Goal: Task Accomplishment & Management: Complete application form

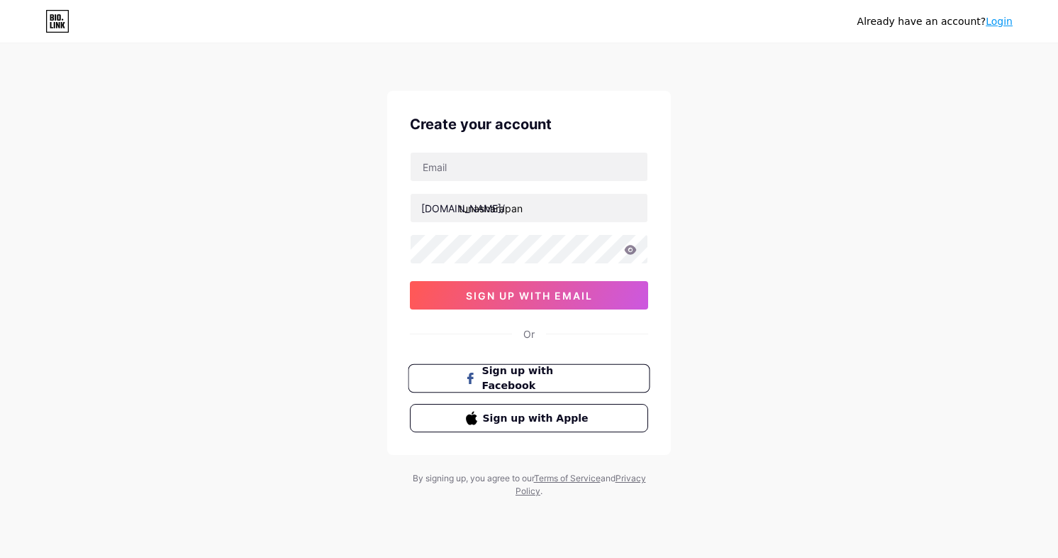
click at [566, 386] on button "Sign up with Facebook" at bounding box center [529, 378] width 242 height 29
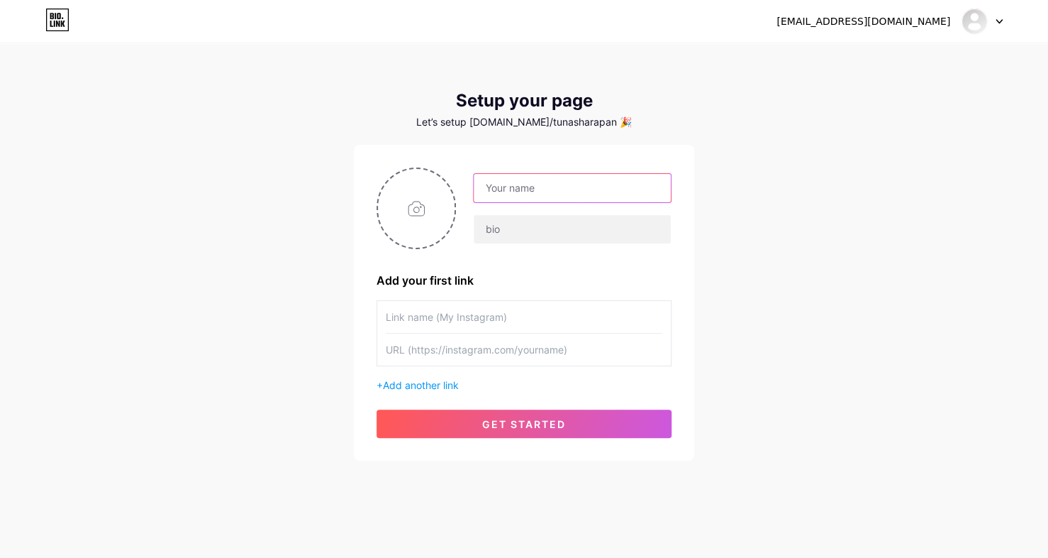
click at [536, 199] on input "text" at bounding box center [572, 188] width 197 height 28
type input "T"
type input "[PERSON_NAME]"
click at [551, 228] on input "text" at bounding box center [572, 229] width 197 height 28
click at [443, 380] on span "Add another link" at bounding box center [421, 385] width 76 height 12
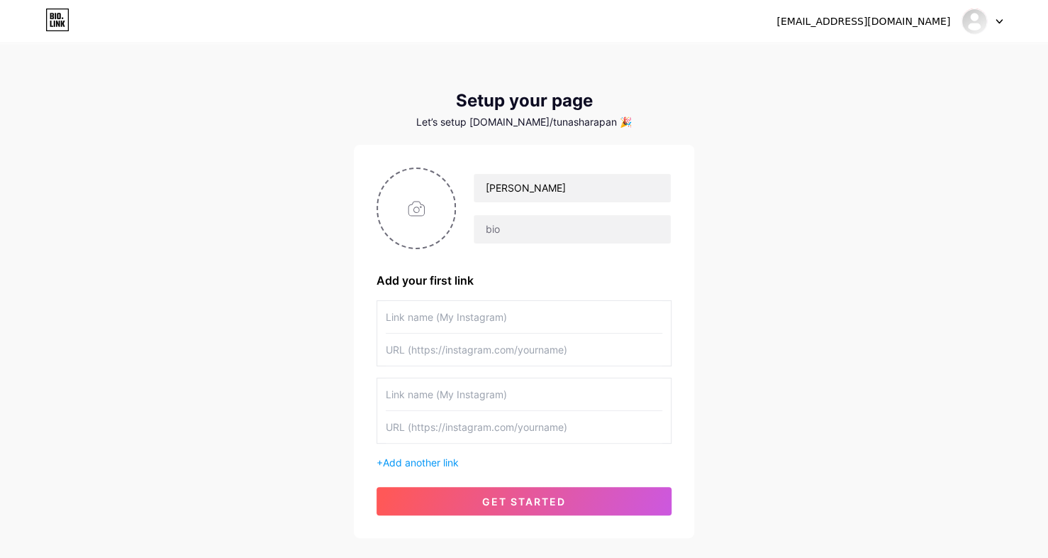
click at [516, 309] on input "text" at bounding box center [524, 317] width 277 height 32
type input "Facebook"
click at [496, 343] on input "text" at bounding box center [524, 349] width 277 height 32
paste input "https://web.facebook.com/profile.php?id=61579645043553"
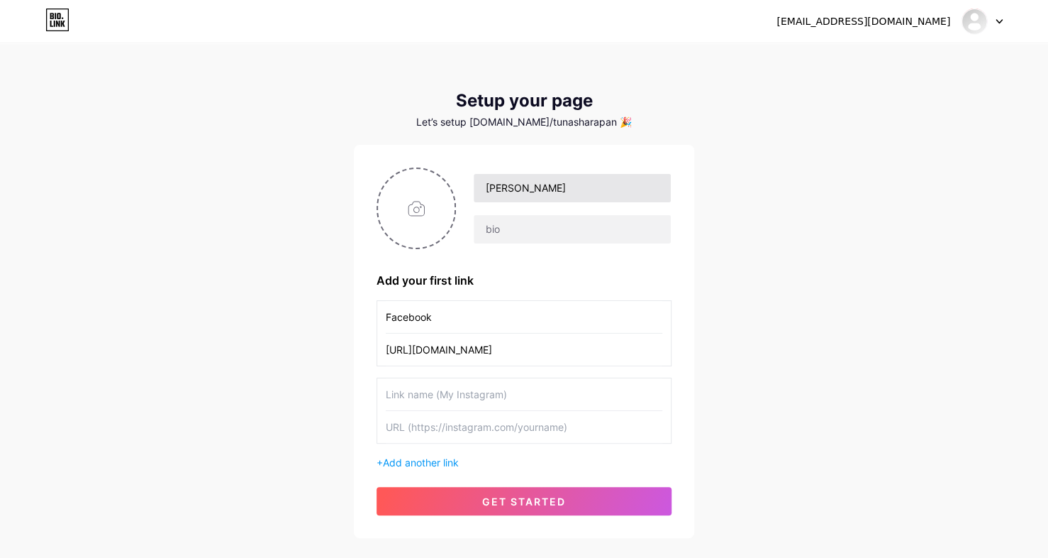
scroll to position [0, 5]
type input "https://web.facebook.com/profile.php?id=61579645043553"
click at [442, 237] on input "file" at bounding box center [416, 208] width 77 height 79
type input "C:\fakepath\Screenshot_2025-08-15_000039-removebg-preview_(1)_upscaled.png"
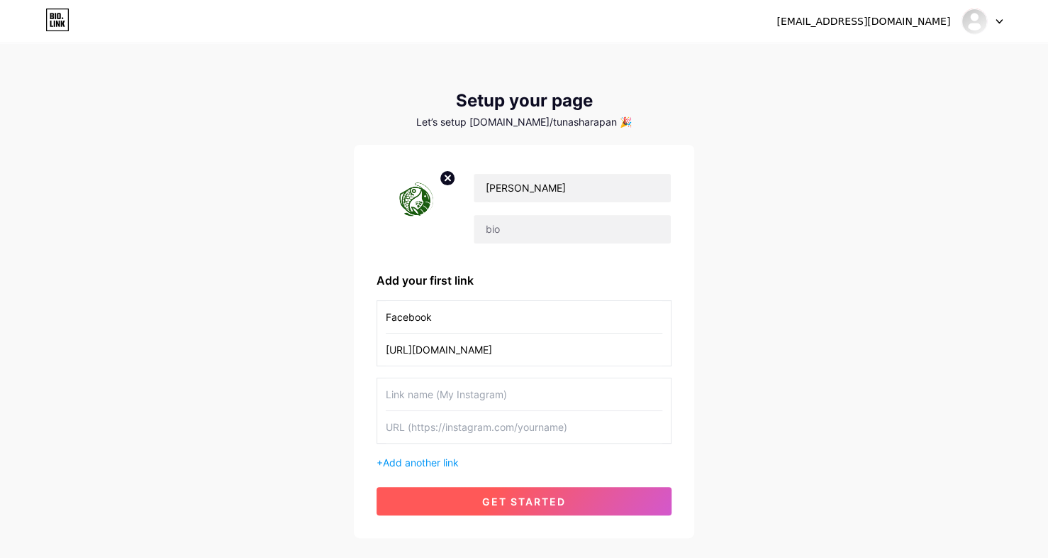
click at [506, 506] on button "get started" at bounding box center [524, 501] width 295 height 28
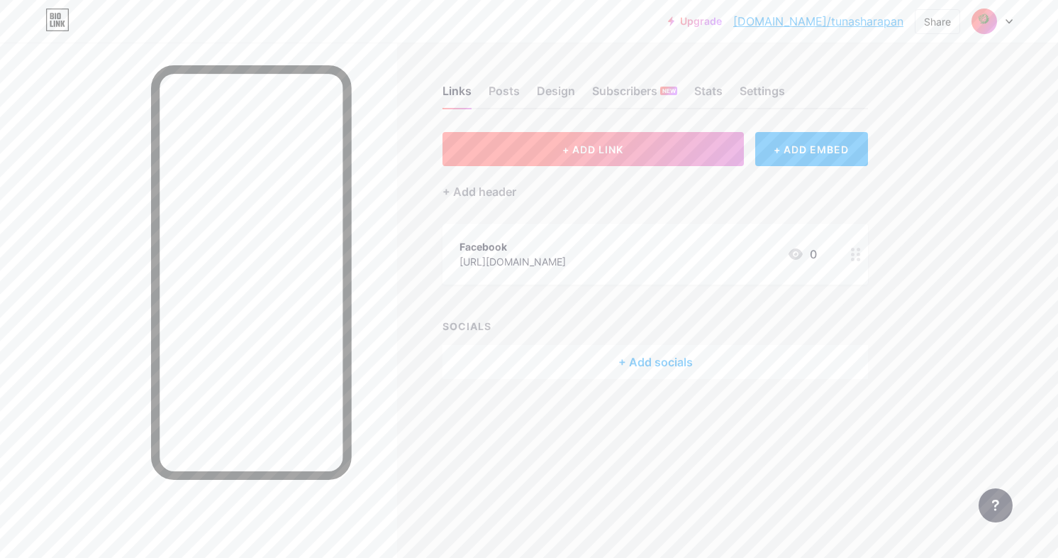
click at [536, 153] on button "+ ADD LINK" at bounding box center [593, 149] width 301 height 34
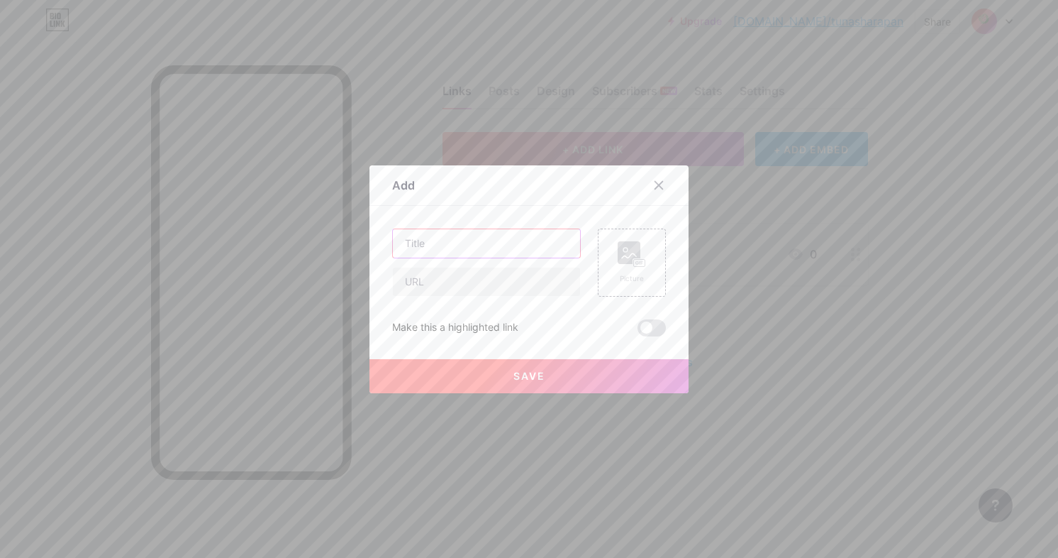
click at [543, 253] on input "text" at bounding box center [486, 243] width 187 height 28
type input "Produk"
click at [638, 335] on label at bounding box center [652, 327] width 28 height 17
click at [638, 331] on input "checkbox" at bounding box center [638, 331] width 0 height 0
click at [537, 287] on input "text" at bounding box center [486, 281] width 187 height 28
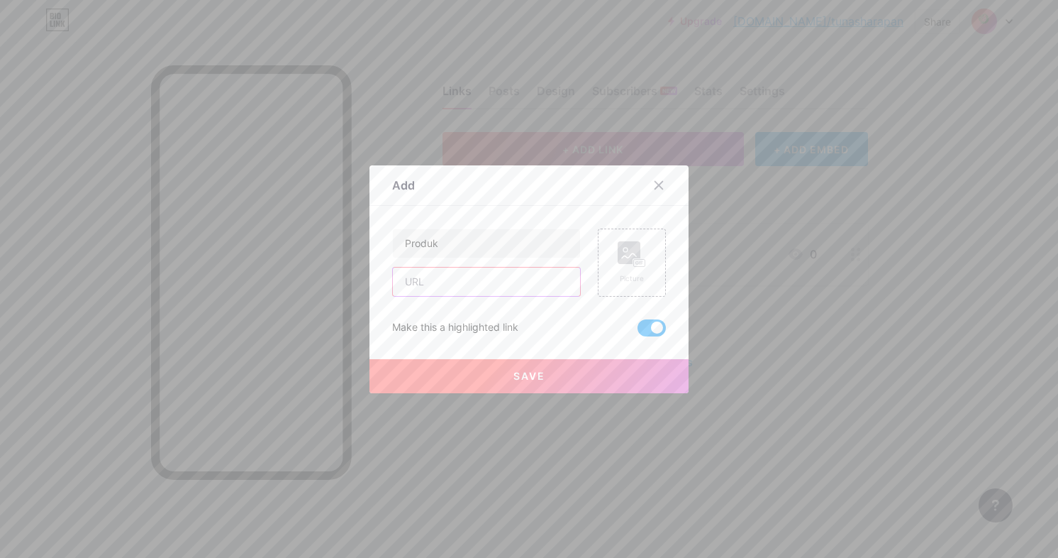
paste input "https://drive.google.com/file/d/1ybVSQ_vkqC66uVKtqqIj_5-gE4W-HtdV/view"
type input "https://drive.google.com/file/d/1ybVSQ_vkqC66uVKtqqIj_5-gE4W-HtdV/view"
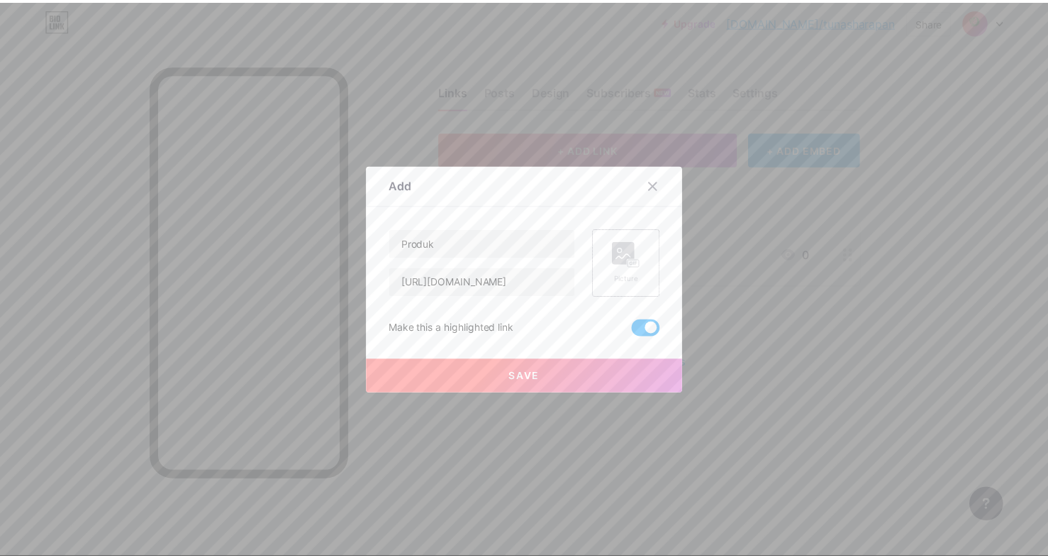
scroll to position [0, 0]
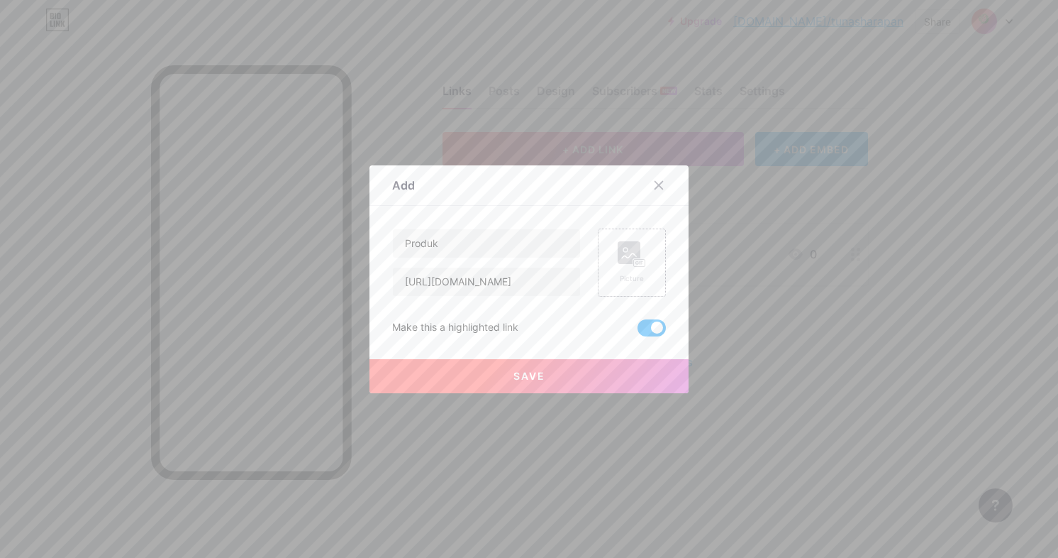
click at [637, 248] on icon at bounding box center [632, 254] width 28 height 26
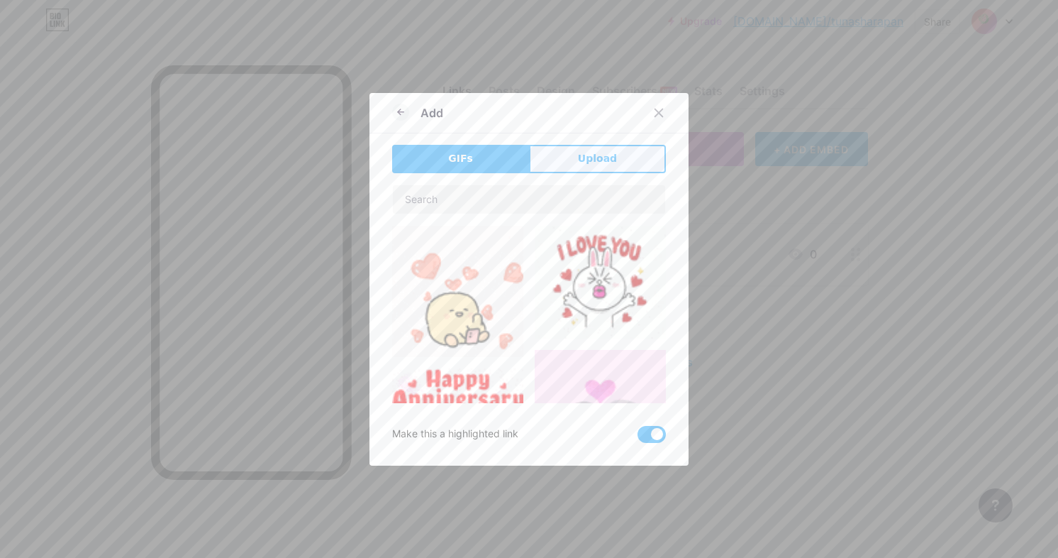
click at [599, 160] on span "Upload" at bounding box center [597, 158] width 39 height 15
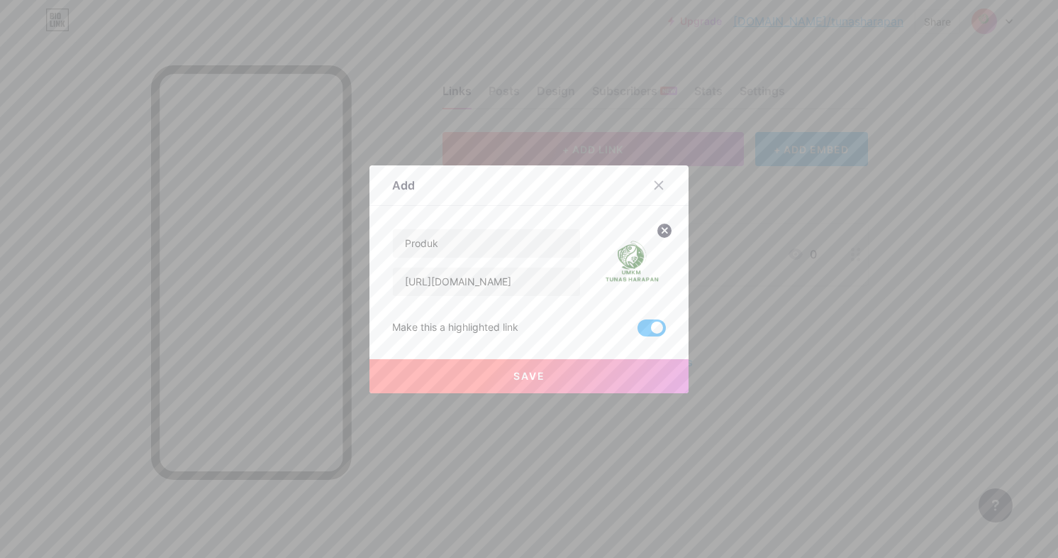
click at [504, 377] on button "Save" at bounding box center [529, 376] width 319 height 34
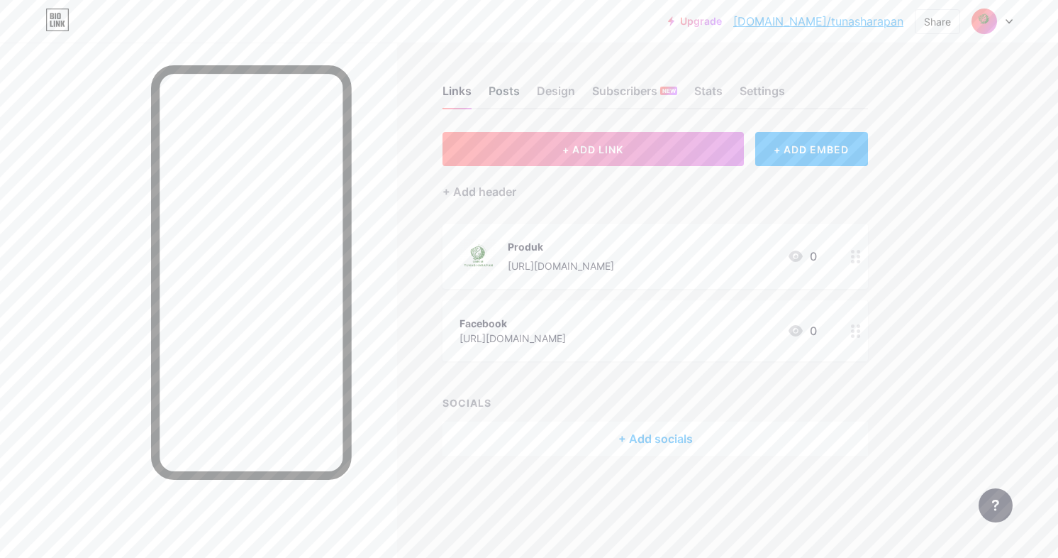
click at [516, 103] on div "Posts" at bounding box center [504, 95] width 31 height 26
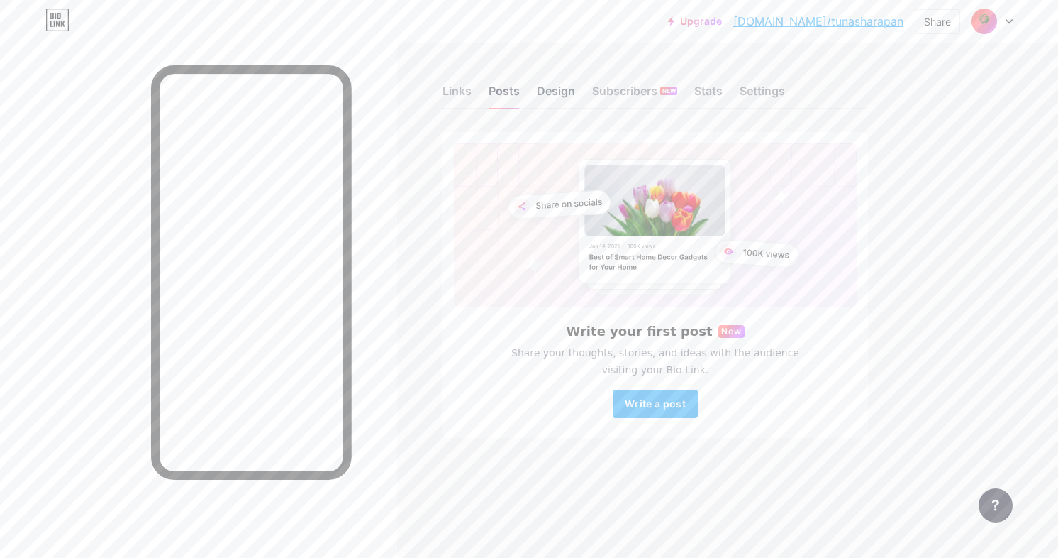
click at [565, 96] on div "Design" at bounding box center [556, 95] width 38 height 26
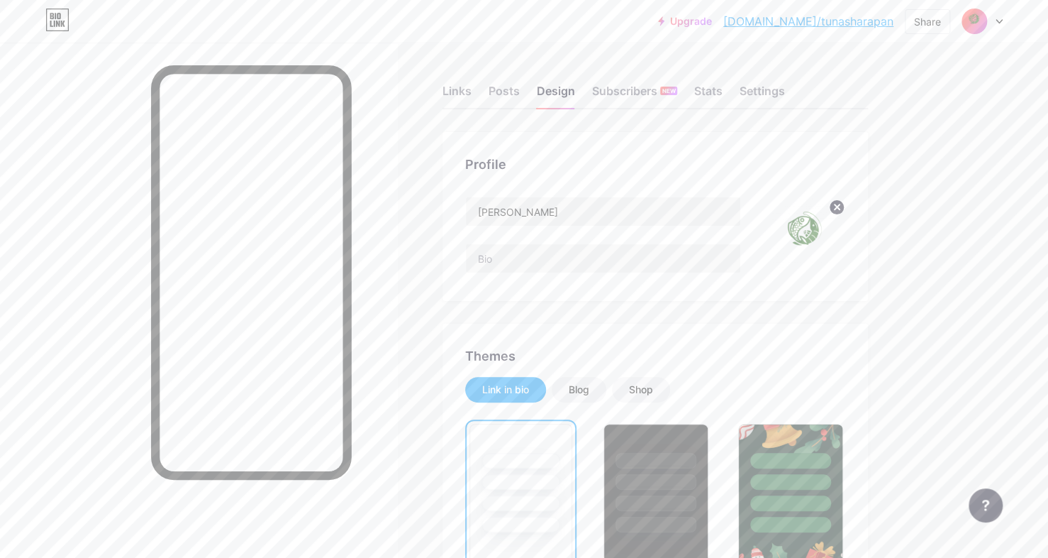
click at [867, 23] on link "bio.link/tunasharapan" at bounding box center [809, 21] width 170 height 17
click at [745, 97] on div "Settings" at bounding box center [762, 95] width 45 height 26
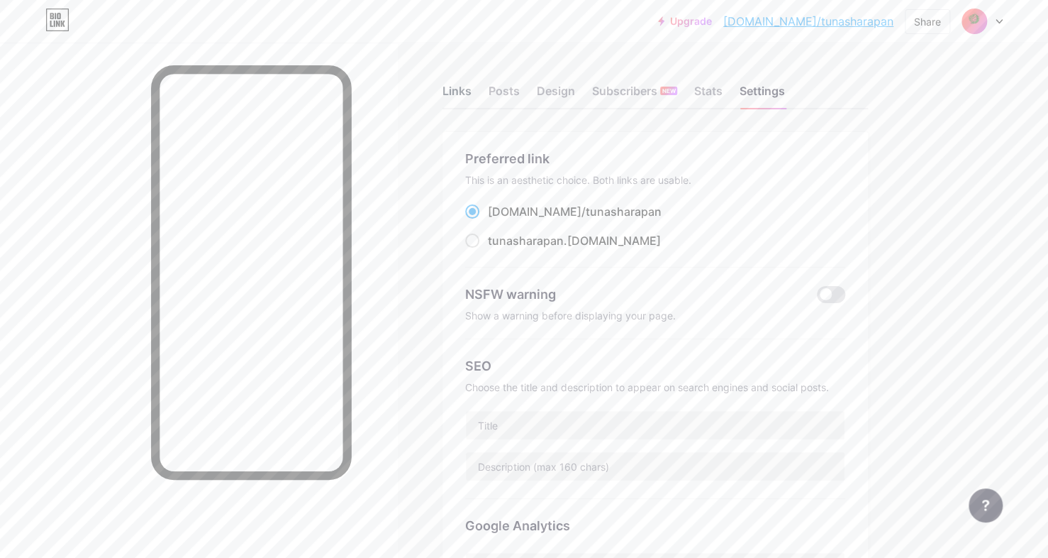
click at [458, 99] on div "Links" at bounding box center [457, 95] width 29 height 26
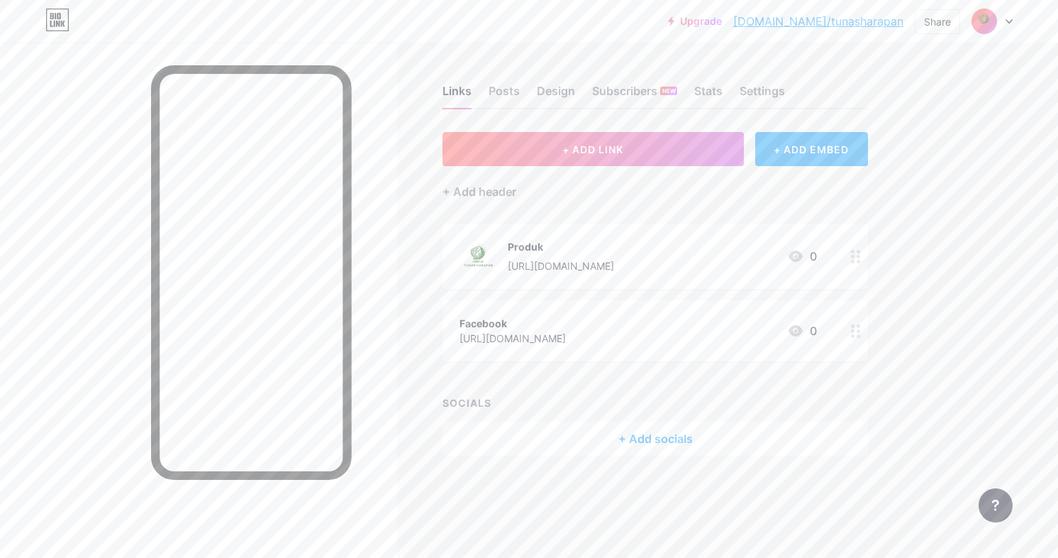
click at [851, 335] on icon at bounding box center [856, 330] width 10 height 13
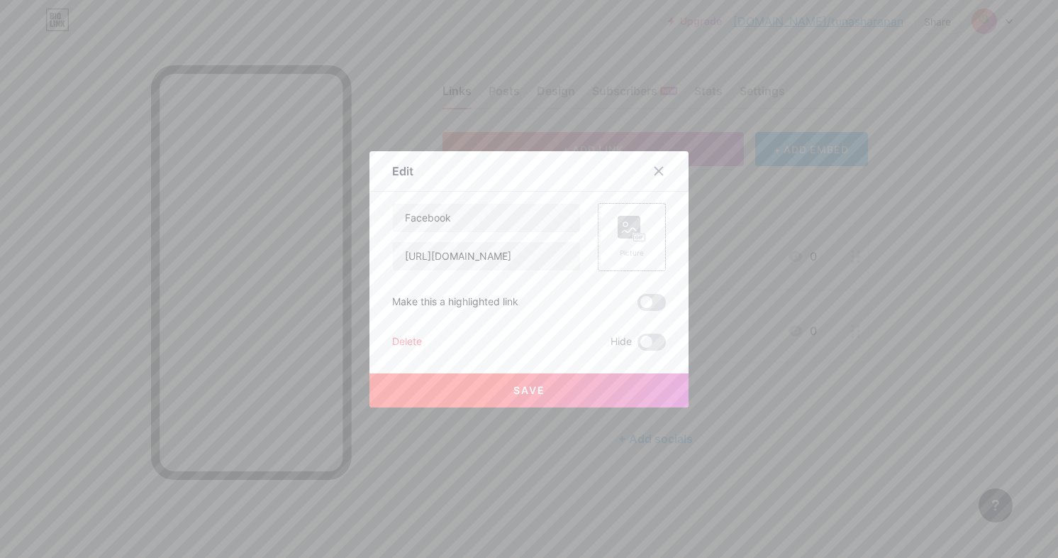
click at [633, 253] on div "Picture" at bounding box center [632, 253] width 28 height 11
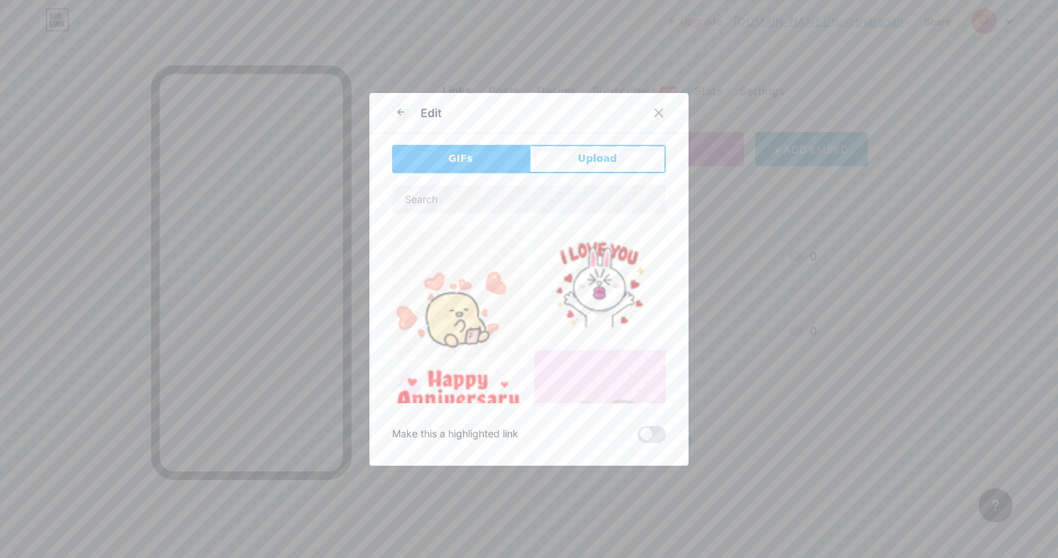
click at [581, 155] on span "Upload" at bounding box center [597, 158] width 39 height 15
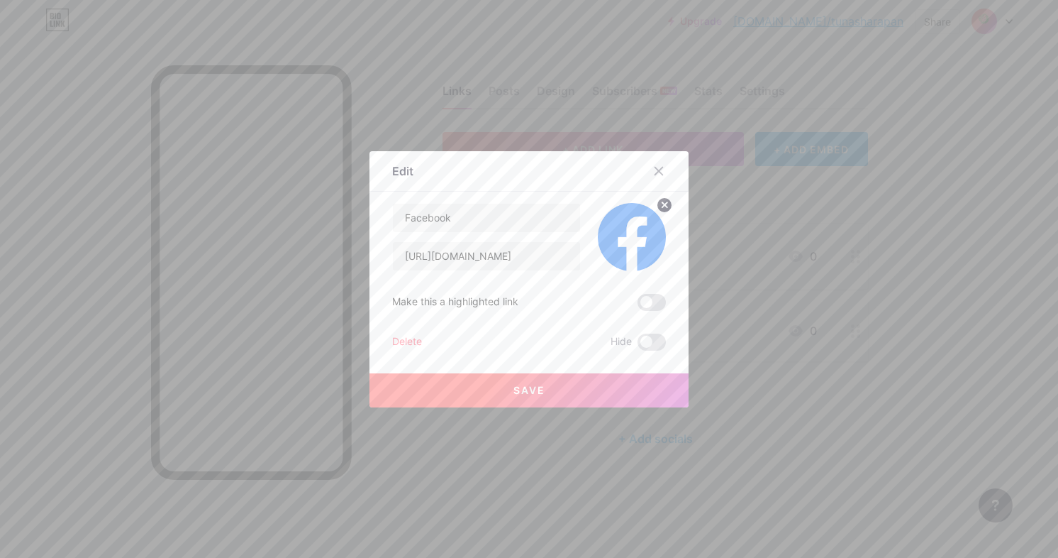
click at [562, 379] on button "Save" at bounding box center [529, 390] width 319 height 34
